Goal: Contribute content

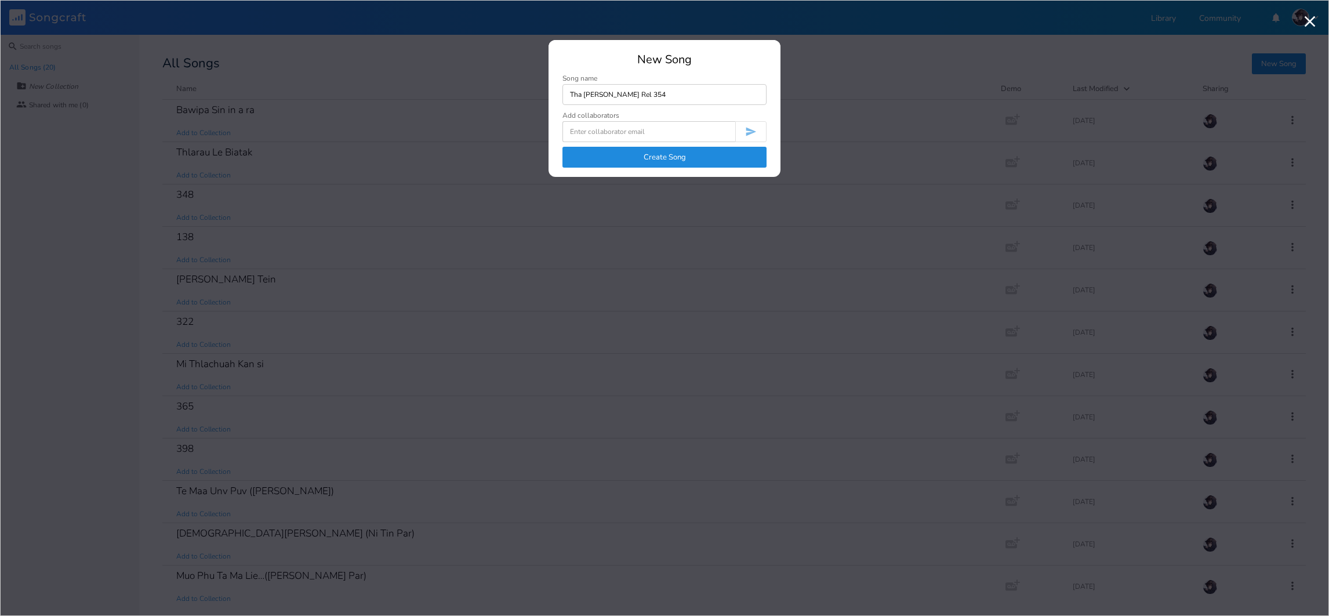
type input "Tha [PERSON_NAME] Rel 354"
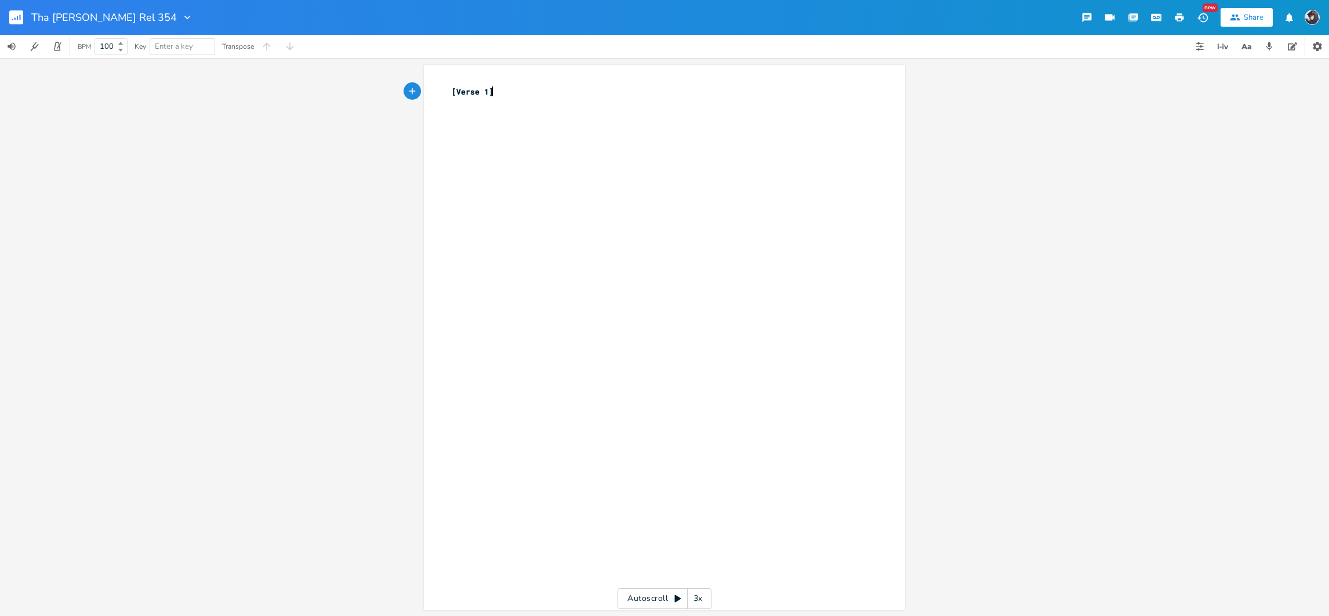
scroll to position [0, 1]
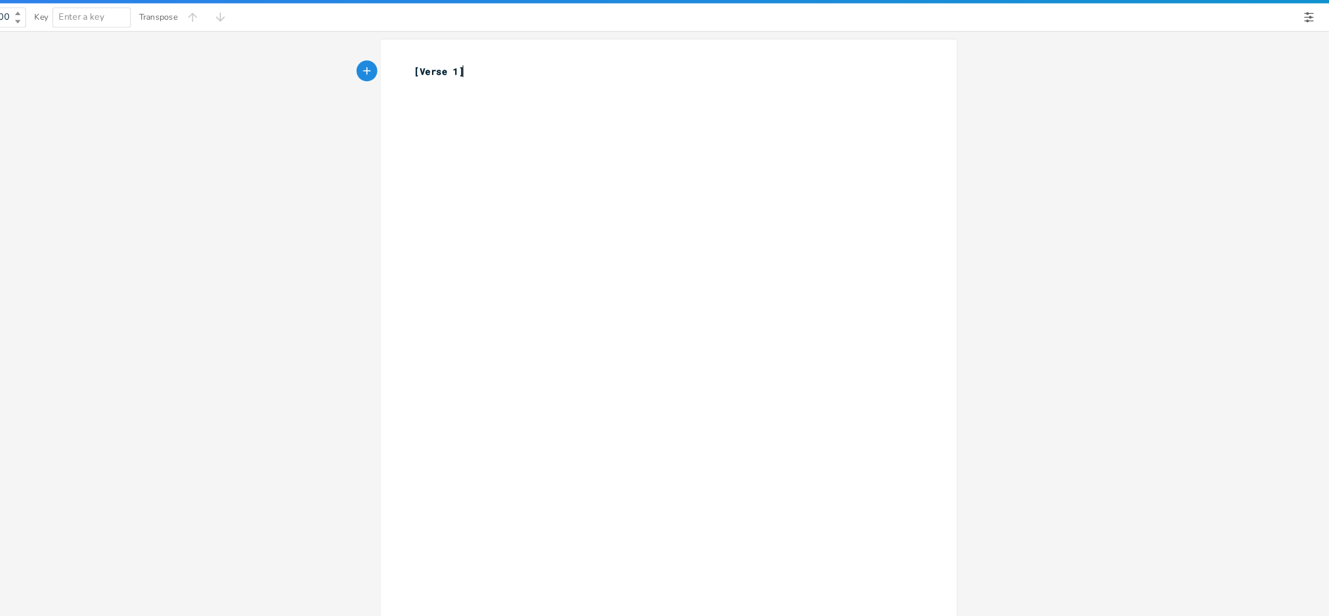
type textarea "[Verse 1]"
drag, startPoint x: 507, startPoint y: 93, endPoint x: 440, endPoint y: 96, distance: 67.4
click at [440, 96] on div "[Verse 1] x [Verse 1] ​" at bounding box center [664, 337] width 481 height 545
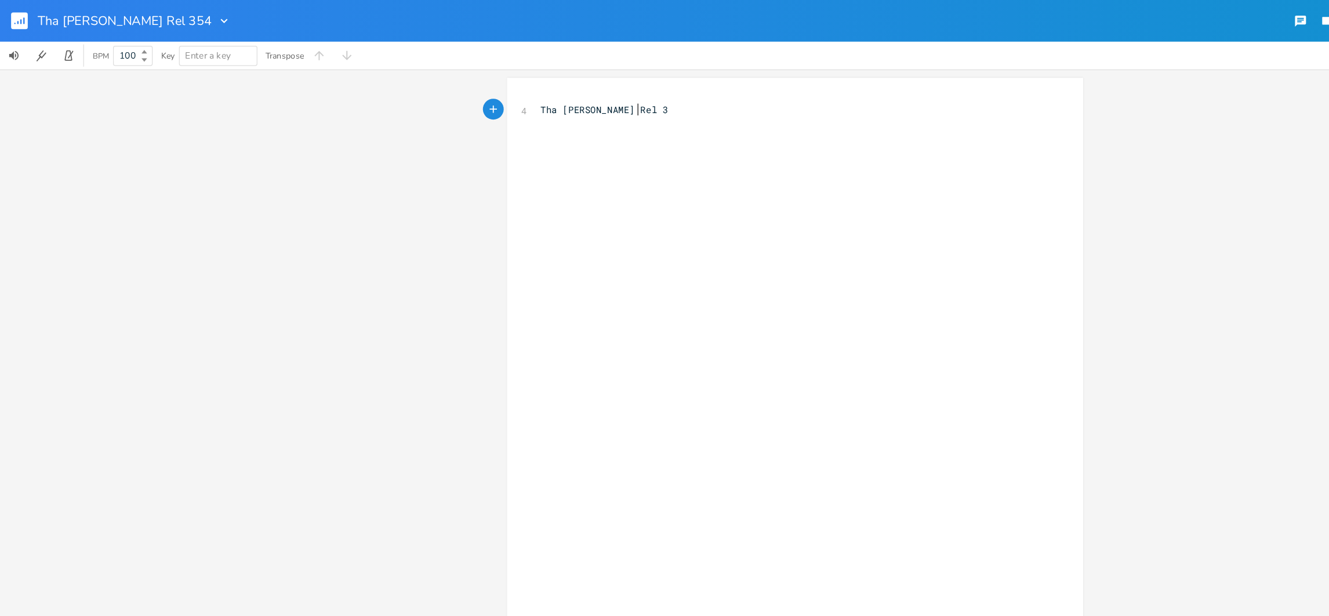
scroll to position [0, 75]
type textarea "Tha [PERSON_NAME] Rel 354"
type textarea "Intro"
type textarea "Intro ("
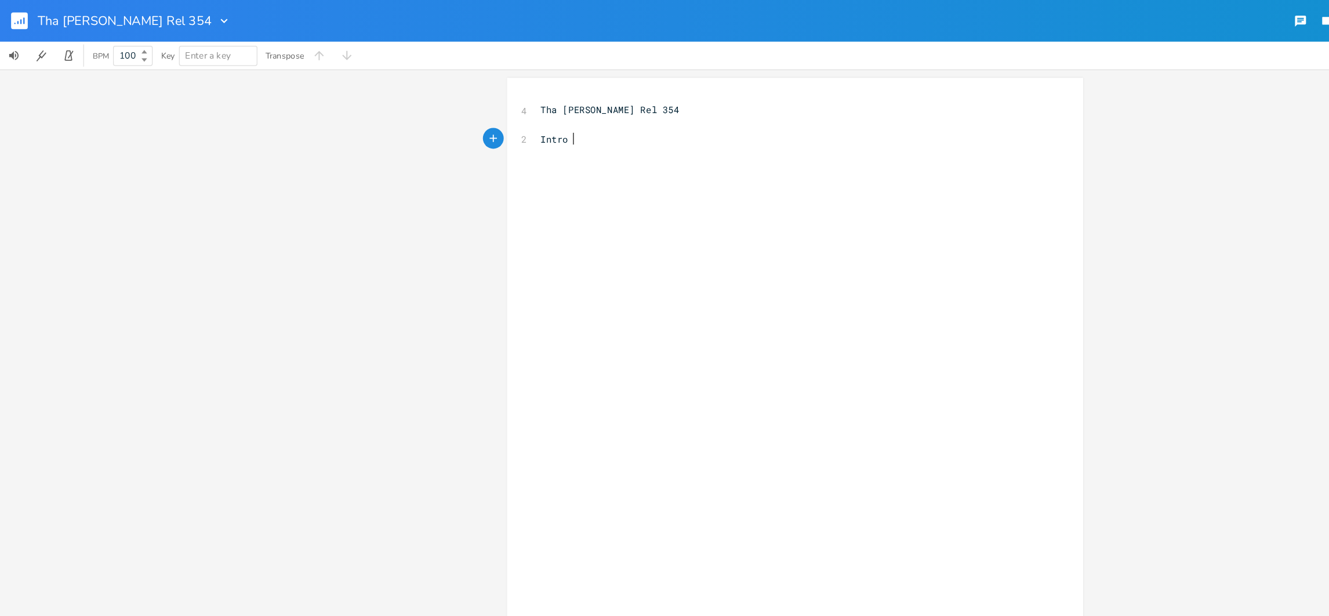
scroll to position [0, 2]
type textarea "{!"
type textarea "|"
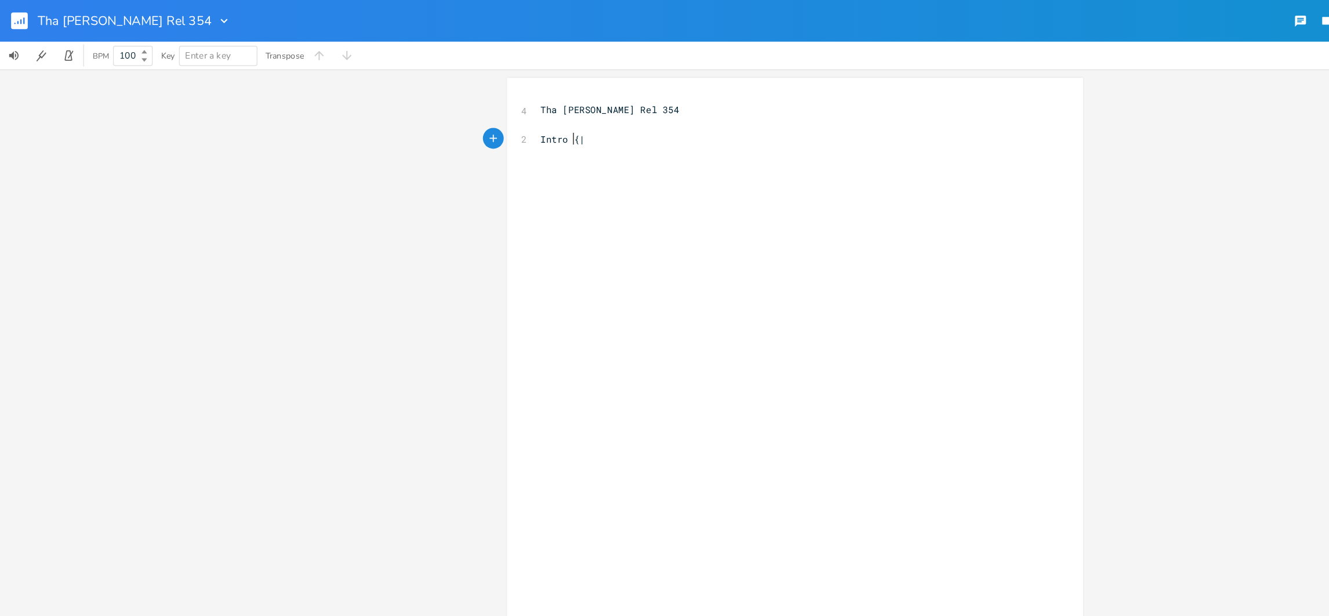
click at [476, 120] on pre "Intro {|" at bounding box center [658, 116] width 419 height 12
click at [527, 129] on pre "{|" at bounding box center [658, 128] width 419 height 12
type textarea "D#"
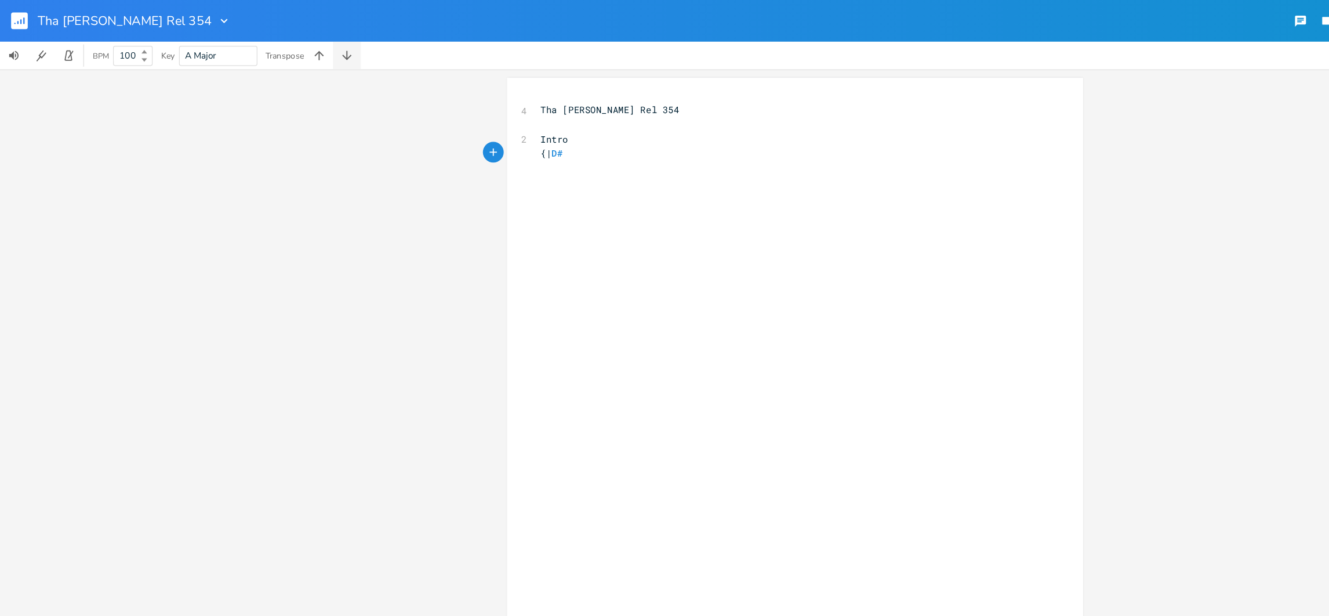
click at [291, 45] on icon "button" at bounding box center [290, 46] width 8 height 8
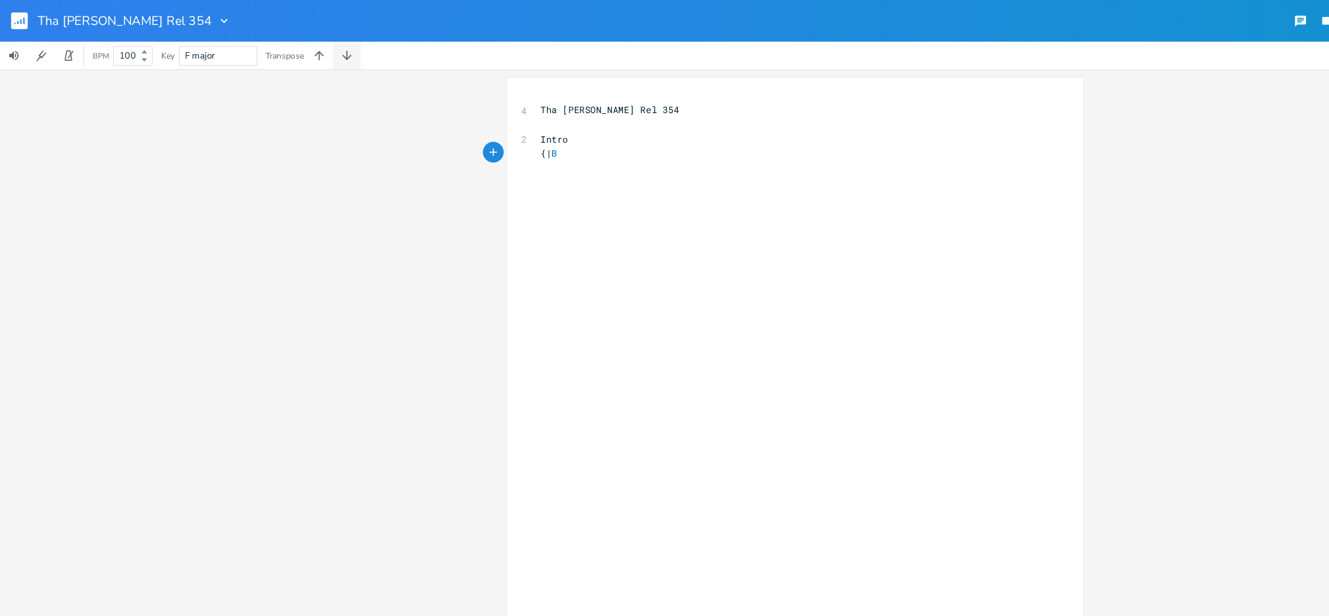
click at [291, 45] on icon "button" at bounding box center [290, 46] width 8 height 8
click at [503, 125] on pre "{| A" at bounding box center [658, 128] width 419 height 12
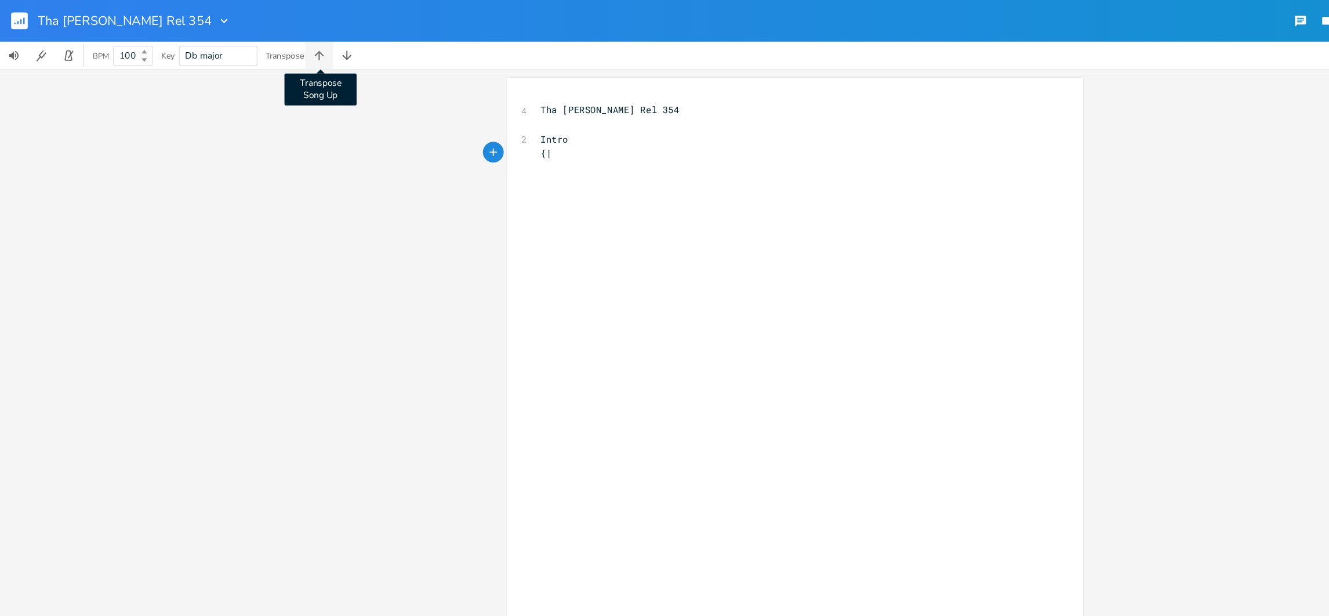
click at [271, 51] on icon "button" at bounding box center [267, 47] width 12 height 12
click at [201, 52] on span "D major" at bounding box center [182, 47] width 55 height 16
click at [316, 171] on div "x 4 Tha [PERSON_NAME] Rel 354 ​ 2 Intro {| Autoscroll 3x" at bounding box center [664, 337] width 1329 height 558
click at [508, 136] on div "x 4 Tha [PERSON_NAME] Rel 354 ​ 2 Intro {|" at bounding box center [658, 110] width 419 height 53
type textarea "D"
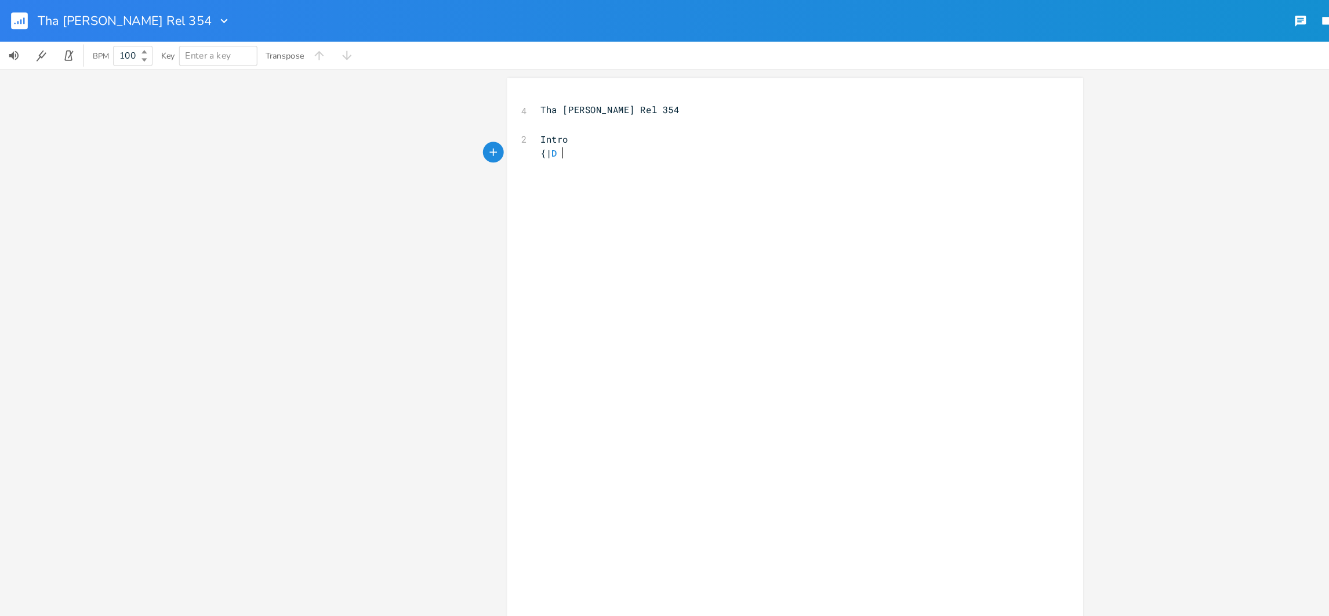
scroll to position [0, 5]
